Goal: Check status: Check status

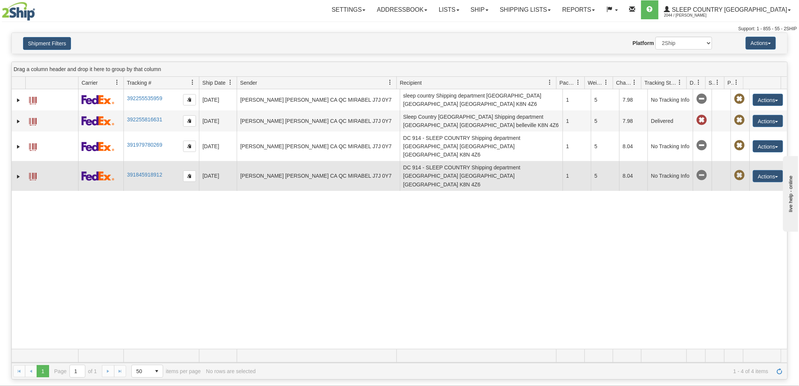
click at [31, 173] on span at bounding box center [33, 177] width 8 height 8
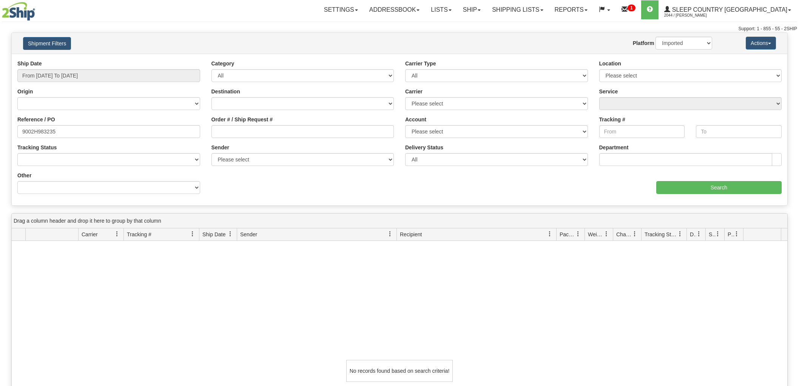
select select "1"
drag, startPoint x: 63, startPoint y: 126, endPoint x: -66, endPoint y: 145, distance: 130.9
click at [0, 145] on html "Upgrade Account Cancel Toggle navigation Settings New Senders" at bounding box center [399, 193] width 799 height 386
click at [100, 141] on div "Reference / PO" at bounding box center [109, 130] width 194 height 28
click at [296, 135] on input "Order # / Ship Request #" at bounding box center [303, 131] width 183 height 13
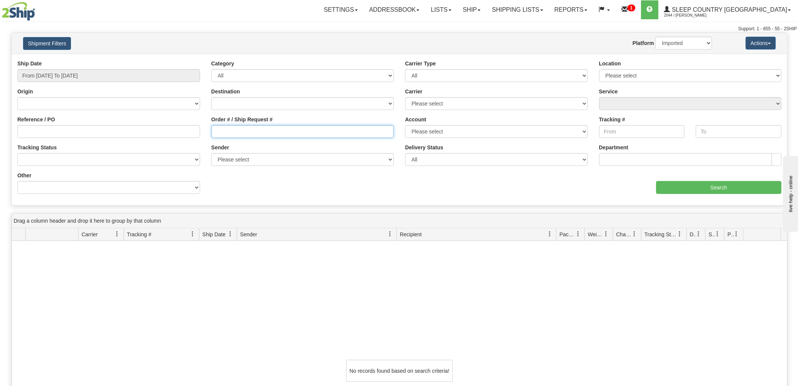
paste input "9008I030349"
type input "9008I030349"
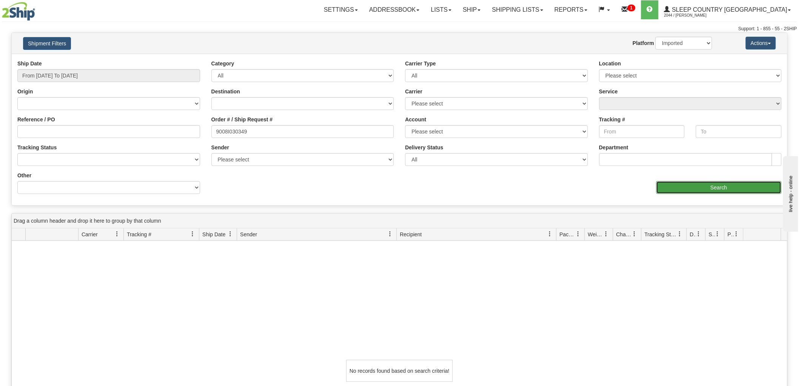
click at [749, 186] on input "Search" at bounding box center [718, 187] width 125 height 13
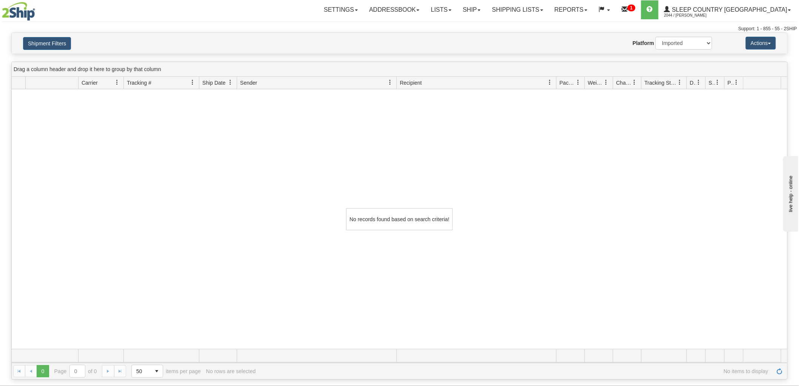
click at [49, 53] on div "Shipment Filters Website Agent Nothing selected Client User Platform 2Ship Impo…" at bounding box center [400, 43] width 776 height 21
click at [53, 45] on button "Shipment Filters" at bounding box center [47, 43] width 48 height 13
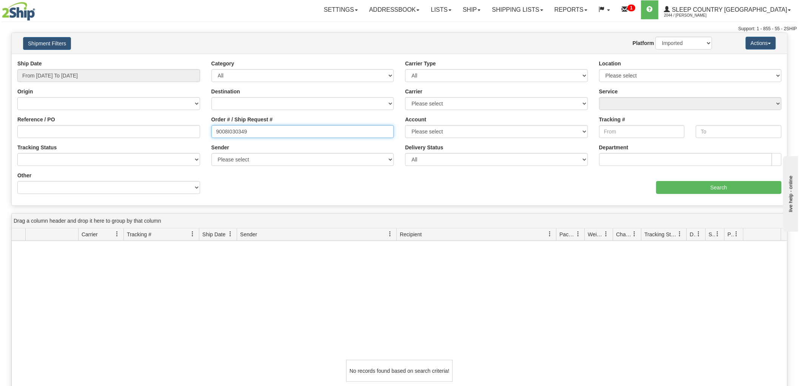
click at [281, 127] on input "9008I030349" at bounding box center [303, 131] width 183 height 13
click at [167, 136] on input "Reference / PO" at bounding box center [108, 131] width 183 height 13
paste input "9008I030349"
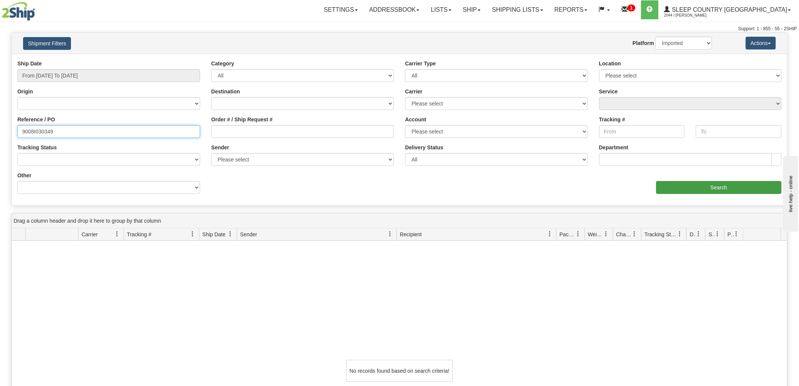
type input "9008I030349"
click at [714, 182] on input "Search" at bounding box center [718, 187] width 125 height 13
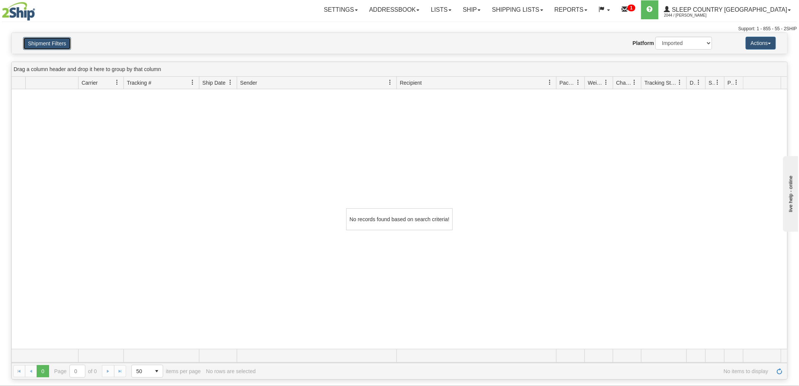
click at [55, 43] on button "Shipment Filters" at bounding box center [47, 43] width 48 height 13
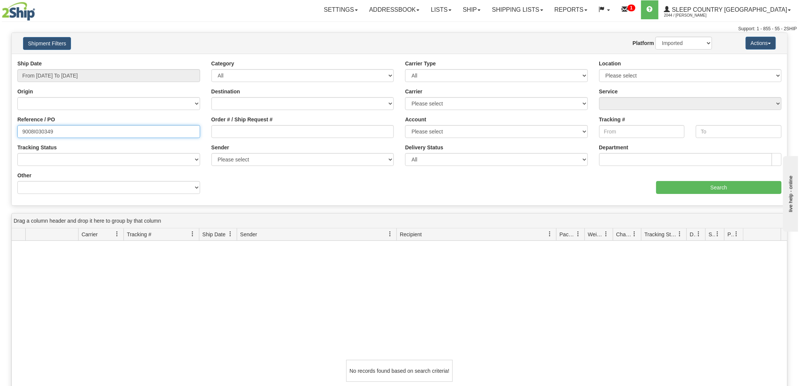
click at [130, 131] on input "9008I030349" at bounding box center [108, 131] width 183 height 13
click at [696, 43] on select "2Ship Imported" at bounding box center [684, 43] width 57 height 13
select select "0"
click at [656, 37] on select "2Ship Imported" at bounding box center [684, 43] width 57 height 13
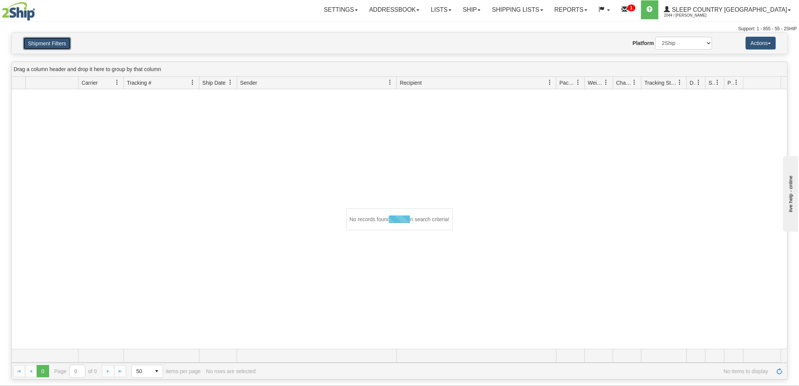
click at [48, 37] on button "Shipment Filters" at bounding box center [47, 43] width 48 height 13
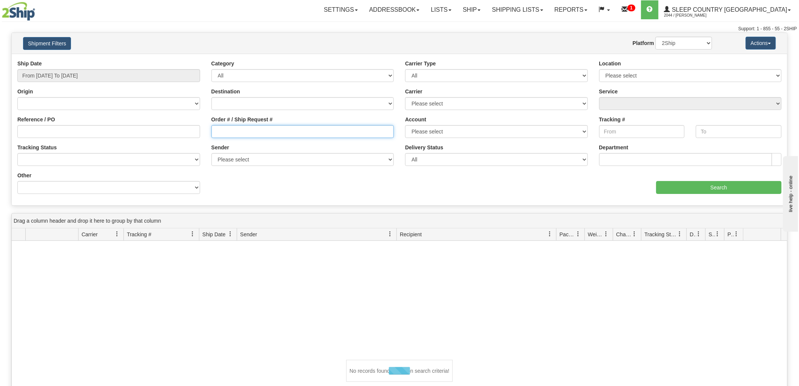
click at [274, 128] on input "Order # / Ship Request #" at bounding box center [303, 131] width 183 height 13
paste input "9008I030349"
type input "9008I030349"
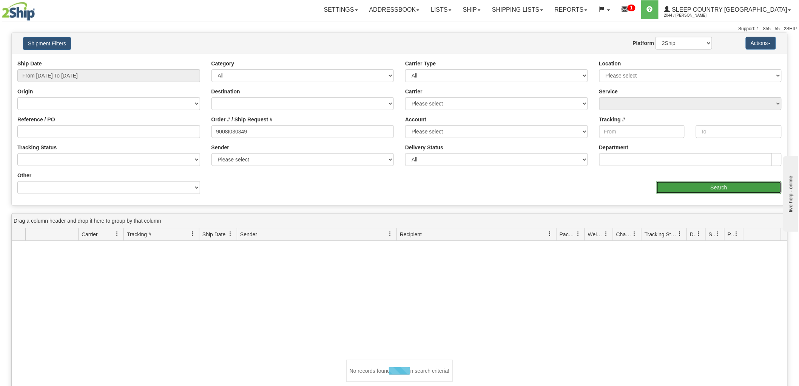
click at [666, 184] on input "Search" at bounding box center [718, 187] width 125 height 13
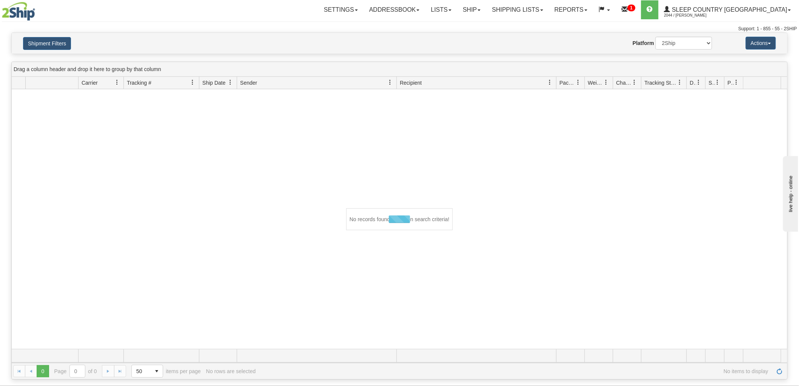
click at [666, 184] on div at bounding box center [400, 218] width 776 height 259
click at [49, 49] on button "Shipment Filters" at bounding box center [47, 43] width 48 height 13
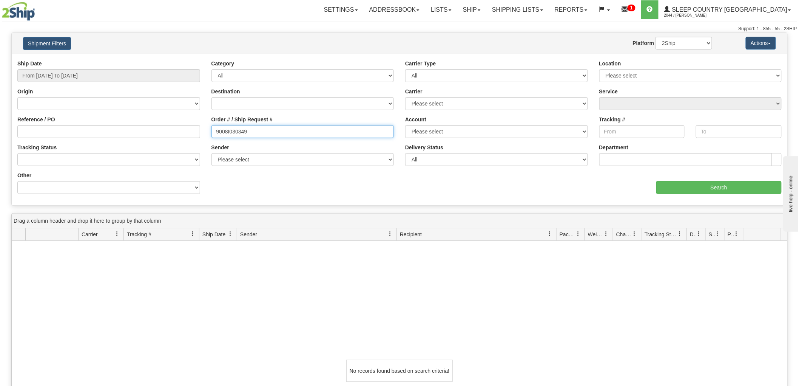
drag, startPoint x: 307, startPoint y: 134, endPoint x: 137, endPoint y: 129, distance: 170.8
click at [137, 60] on div "Reference / PO Order # / Ship Request # 9008I030349 Account Please select [GEOG…" at bounding box center [400, 60] width 776 height 0
click at [145, 129] on input "Reference / PO" at bounding box center [108, 131] width 183 height 13
paste input "9008I030349"
type input "9008I030349"
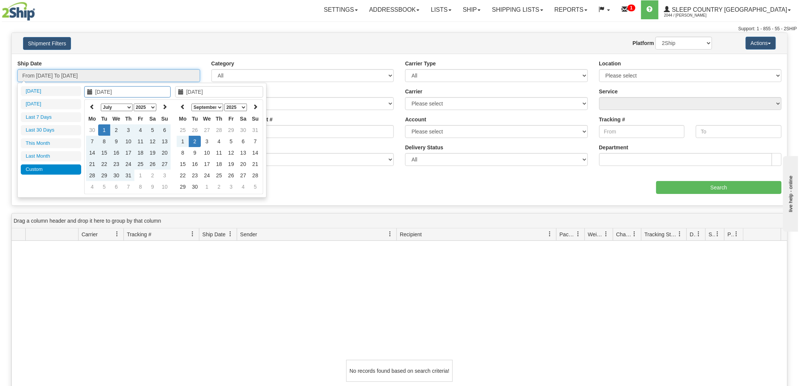
click at [144, 76] on input "From [DATE] To [DATE]" at bounding box center [108, 75] width 183 height 13
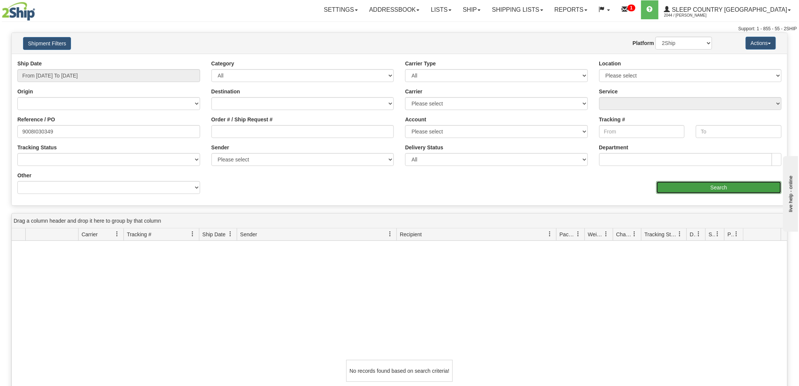
click at [692, 185] on input "Search" at bounding box center [718, 187] width 125 height 13
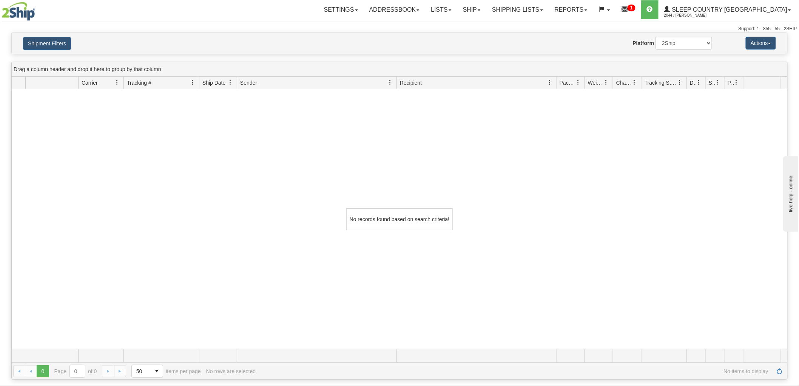
click at [62, 139] on div "No records found based on search criteria!" at bounding box center [400, 218] width 776 height 259
